Goal: Navigation & Orientation: Find specific page/section

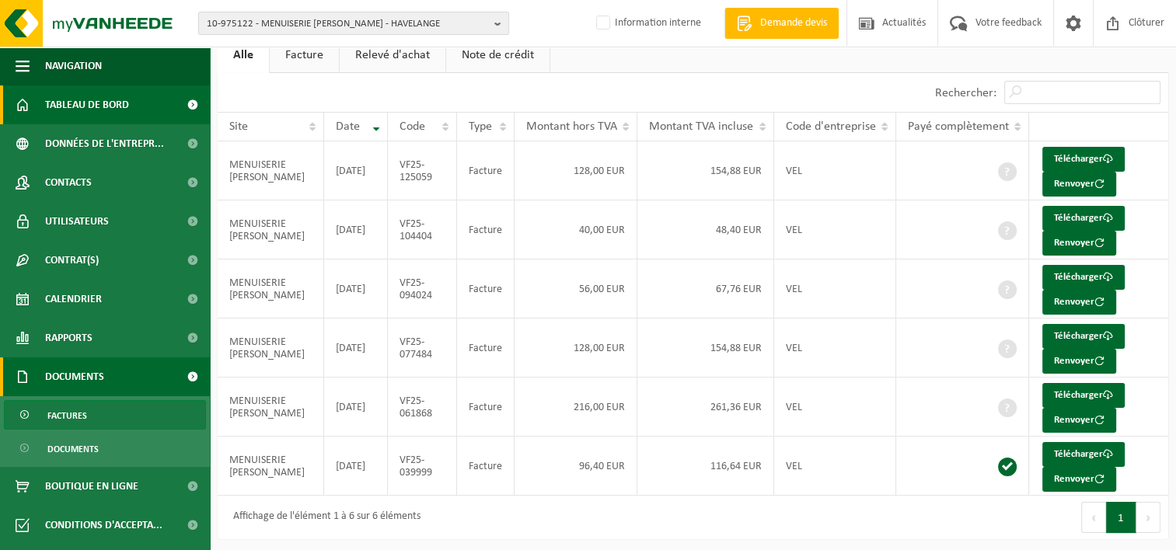
click at [74, 107] on span "Tableau de bord" at bounding box center [87, 104] width 84 height 39
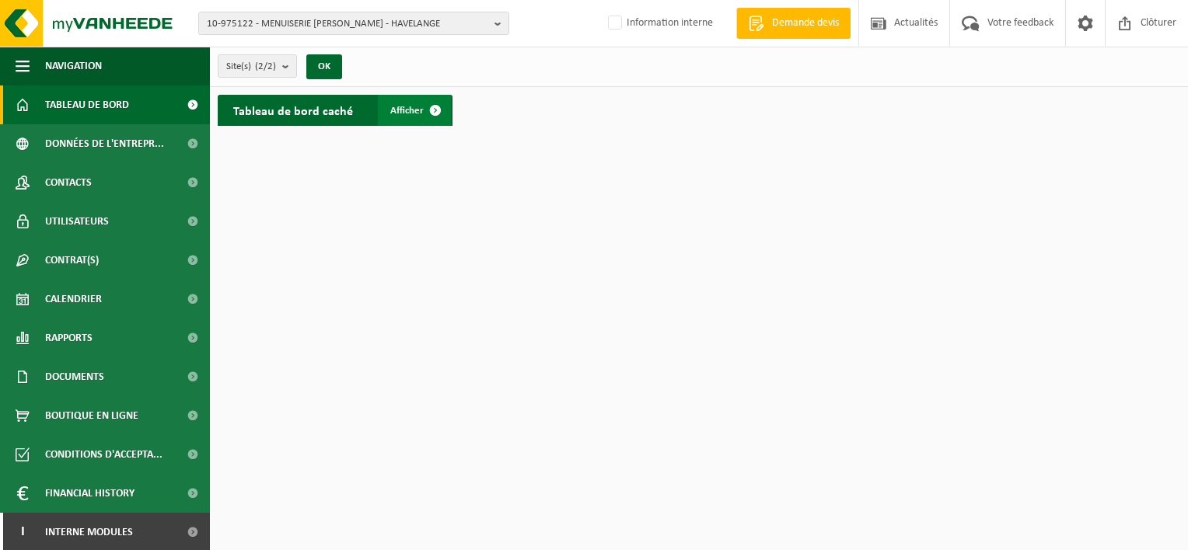
click at [432, 108] on span at bounding box center [435, 110] width 31 height 31
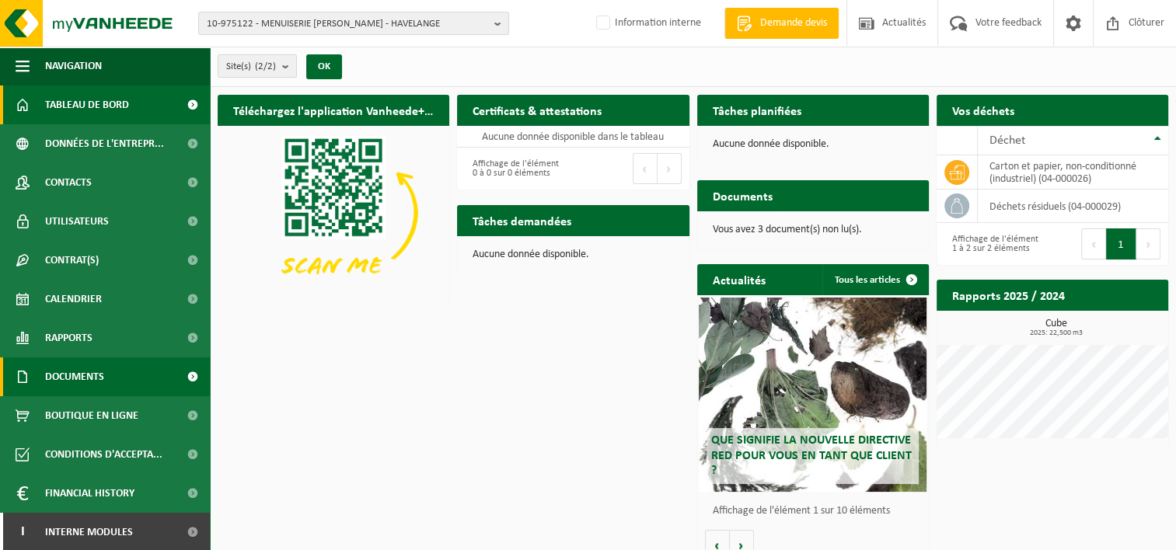
click at [85, 382] on span "Documents" at bounding box center [74, 377] width 59 height 39
